Goal: Find specific page/section

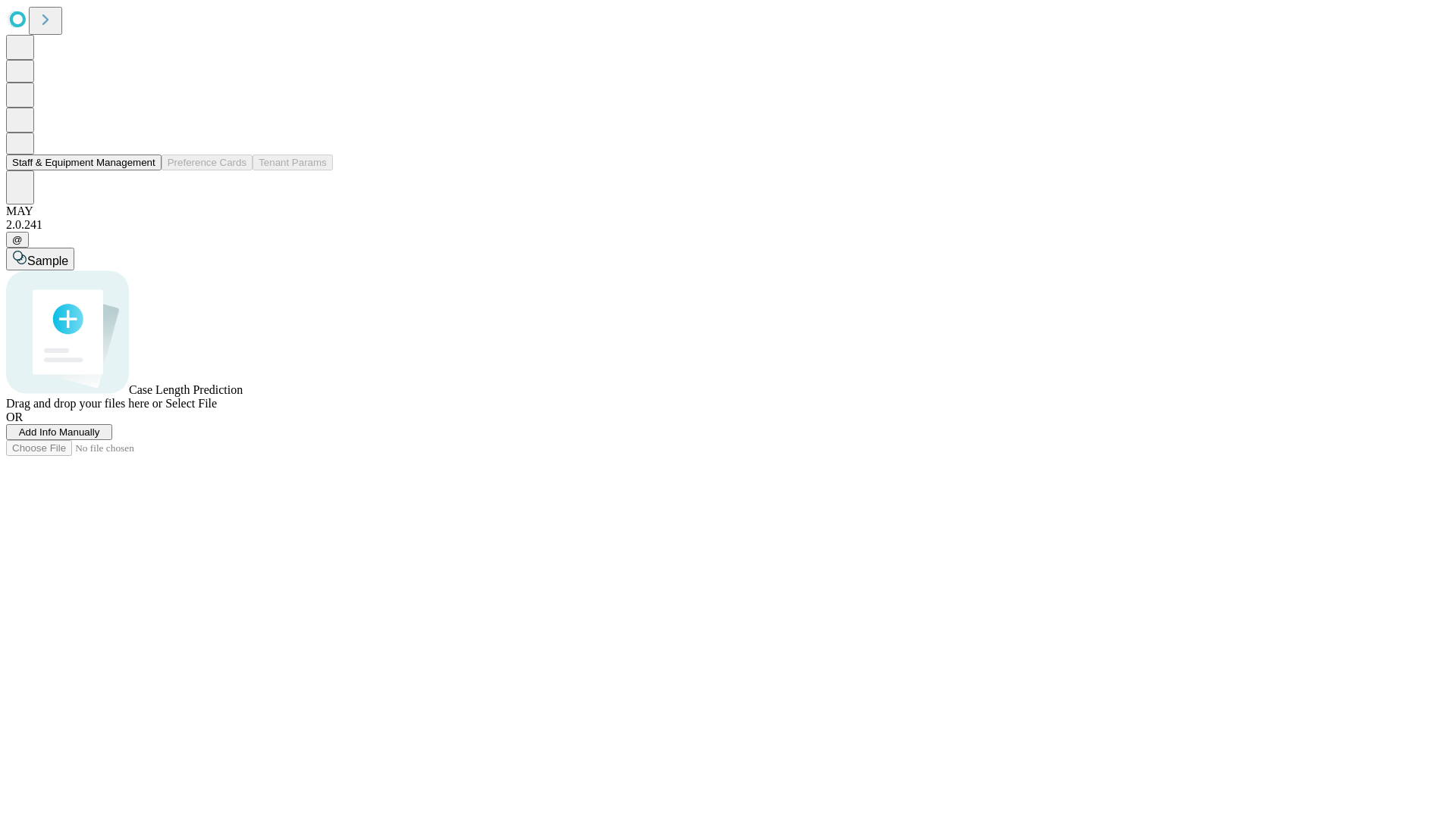
click at [145, 171] on button "Staff & Equipment Management" at bounding box center [84, 163] width 156 height 16
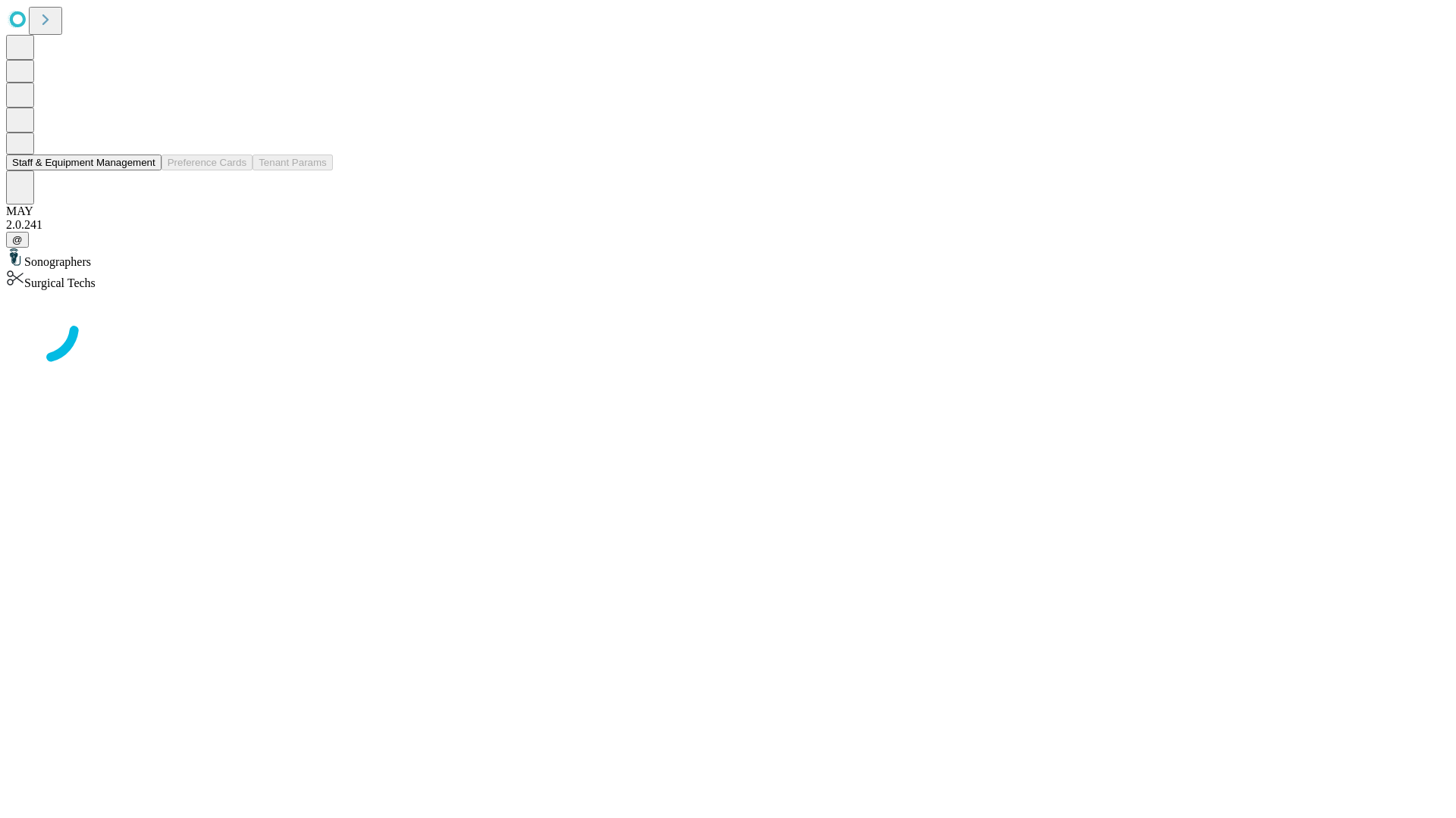
click at [145, 171] on button "Staff & Equipment Management" at bounding box center [84, 163] width 156 height 16
